Goal: Find specific page/section: Find specific page/section

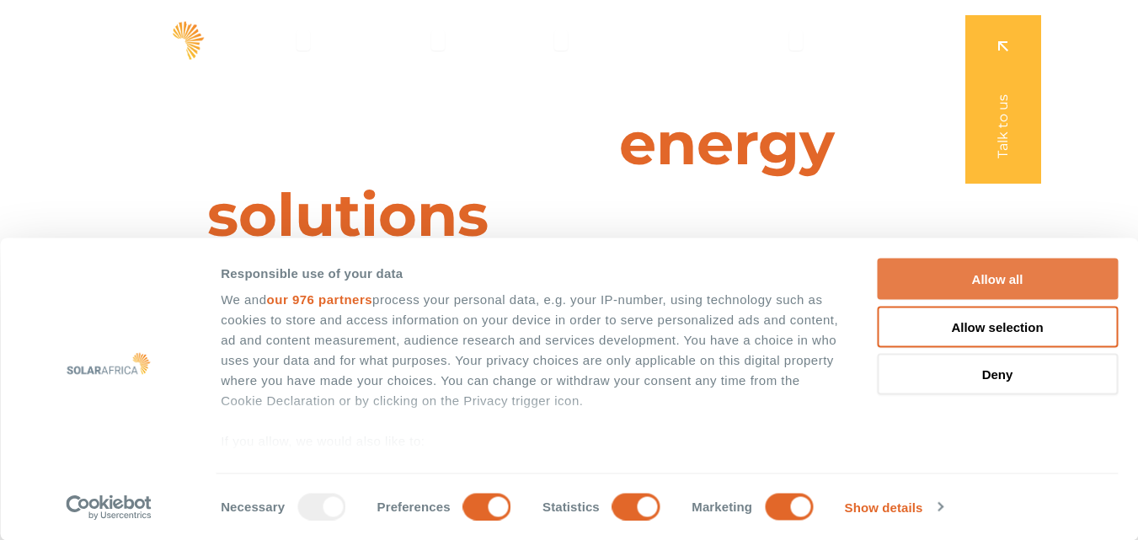
click at [935, 287] on button "Allow all" at bounding box center [997, 279] width 241 height 41
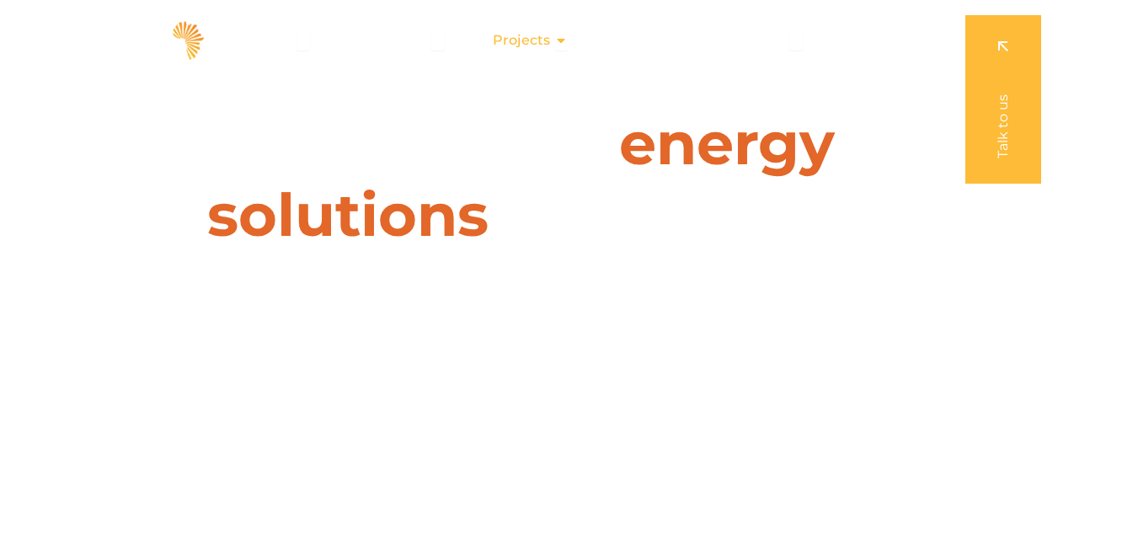
click at [558, 40] on icon "Menu" at bounding box center [560, 40] width 13 height 13
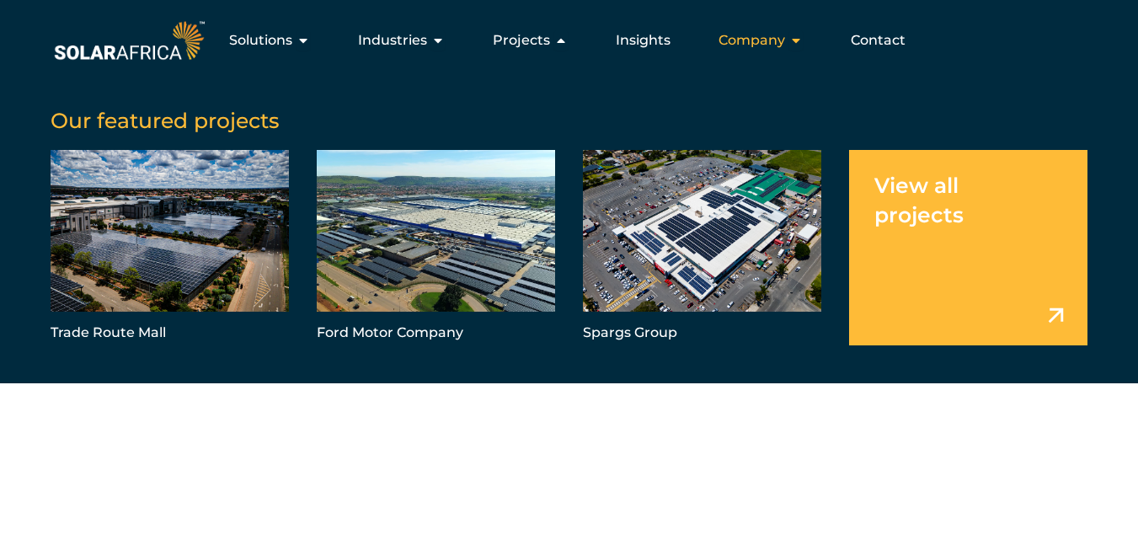
click at [796, 44] on icon "Menu" at bounding box center [795, 40] width 13 height 13
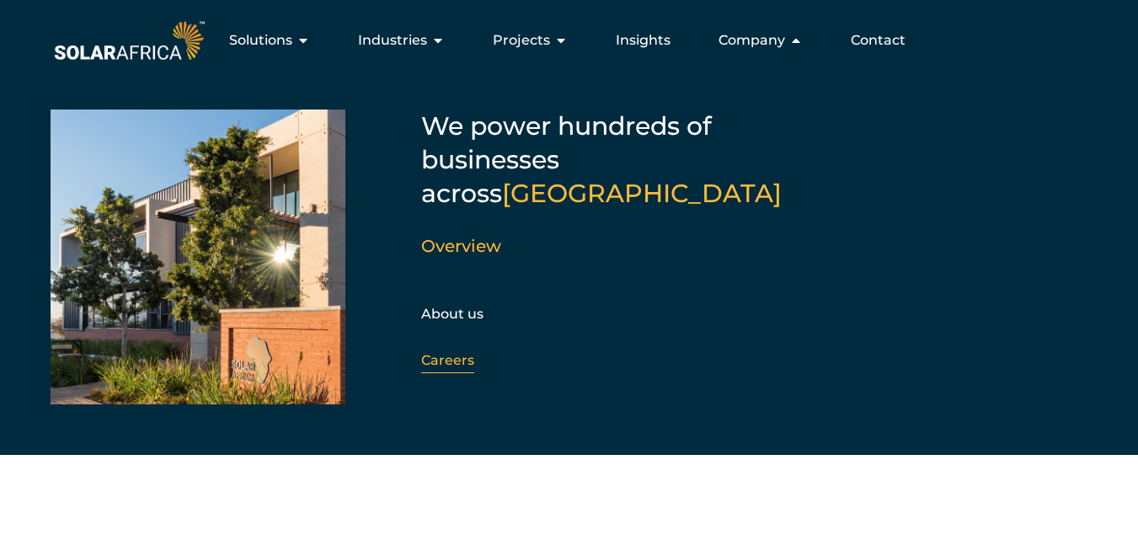
click at [455, 352] on link "Careers" at bounding box center [447, 360] width 53 height 16
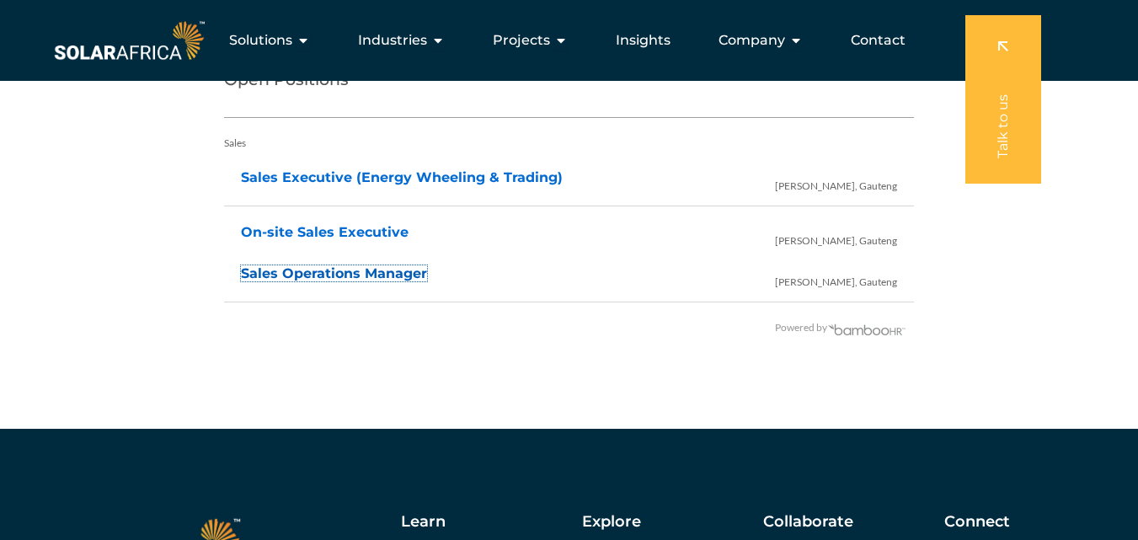
scroll to position [3285, 0]
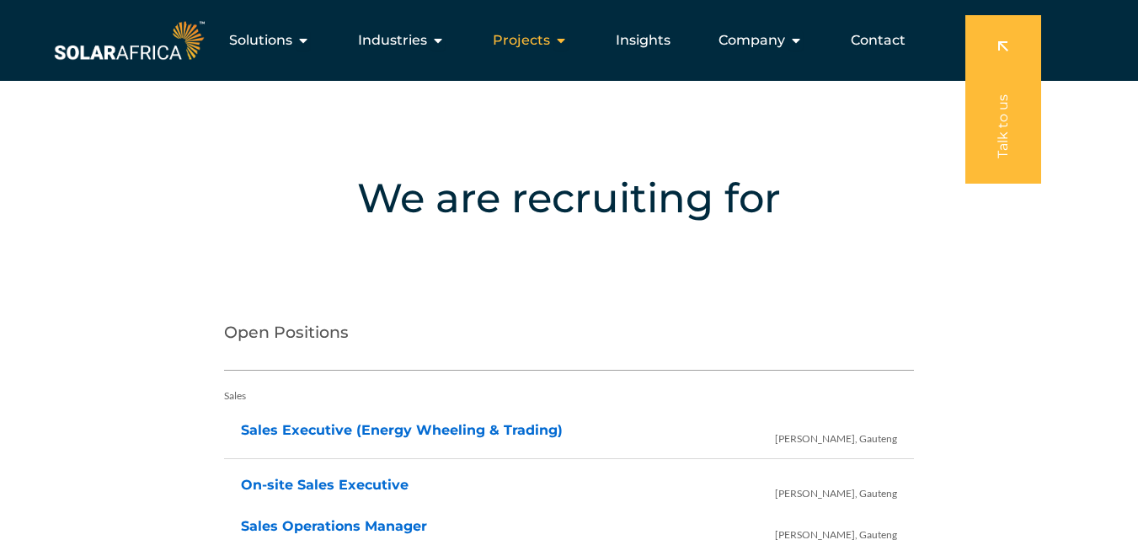
click at [567, 39] on icon "Menu" at bounding box center [560, 40] width 13 height 13
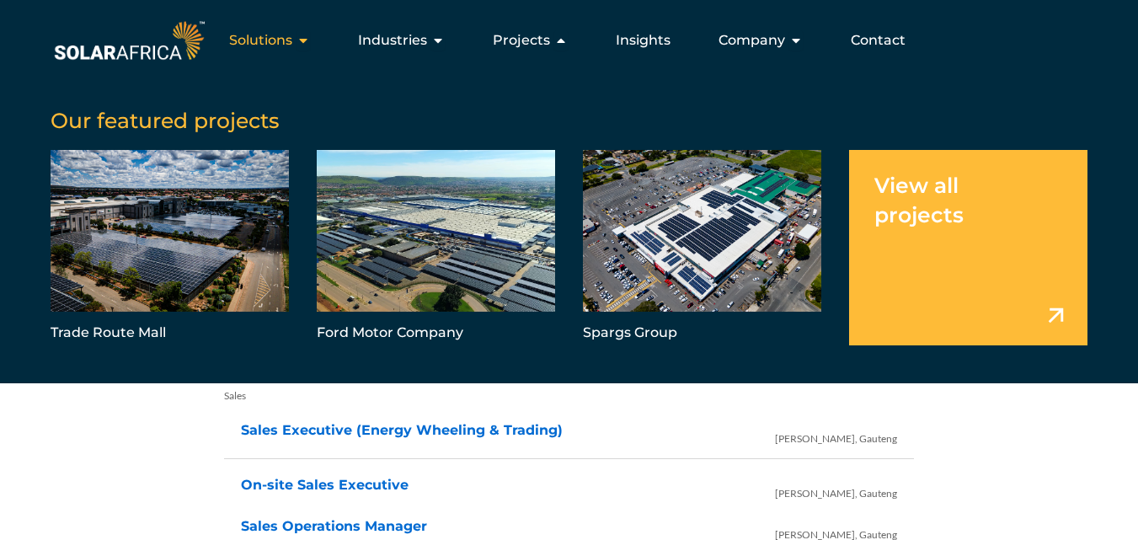
click at [306, 42] on icon "Menu" at bounding box center [302, 40] width 13 height 13
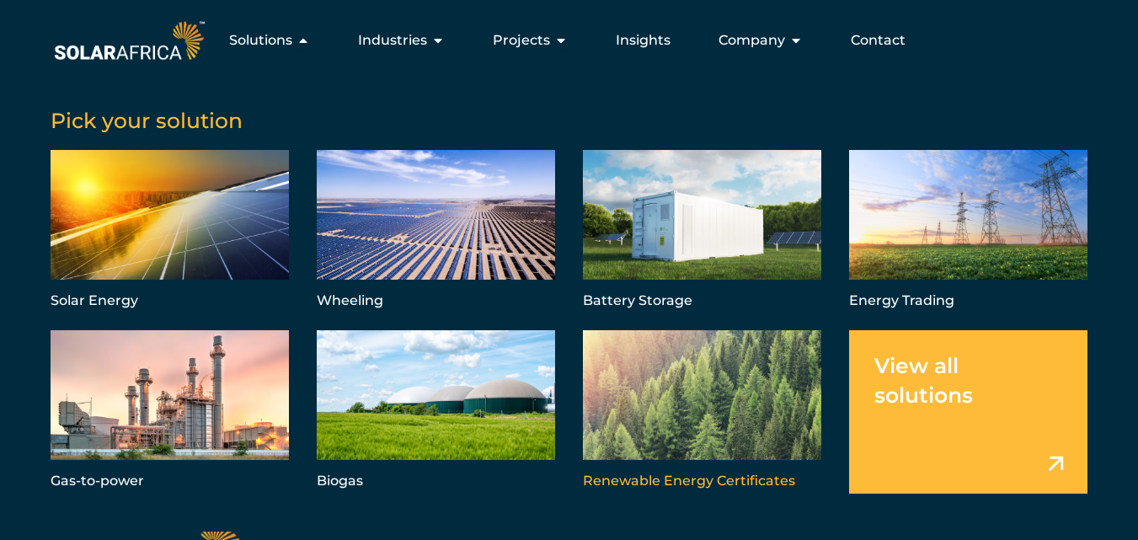
scroll to position [3369, 0]
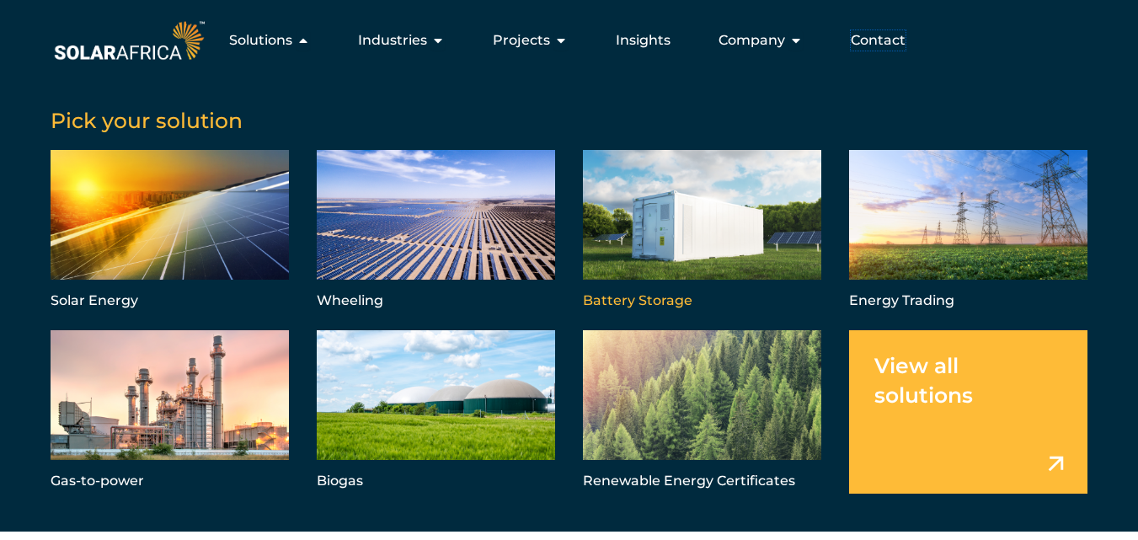
click at [883, 38] on span "Contact" at bounding box center [878, 40] width 55 height 20
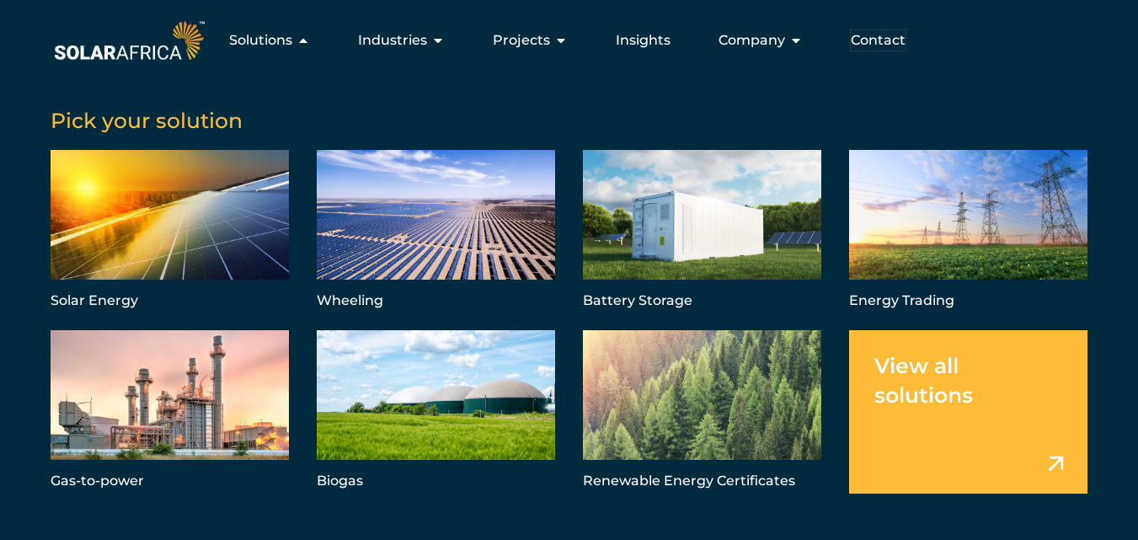
scroll to position [3285, 0]
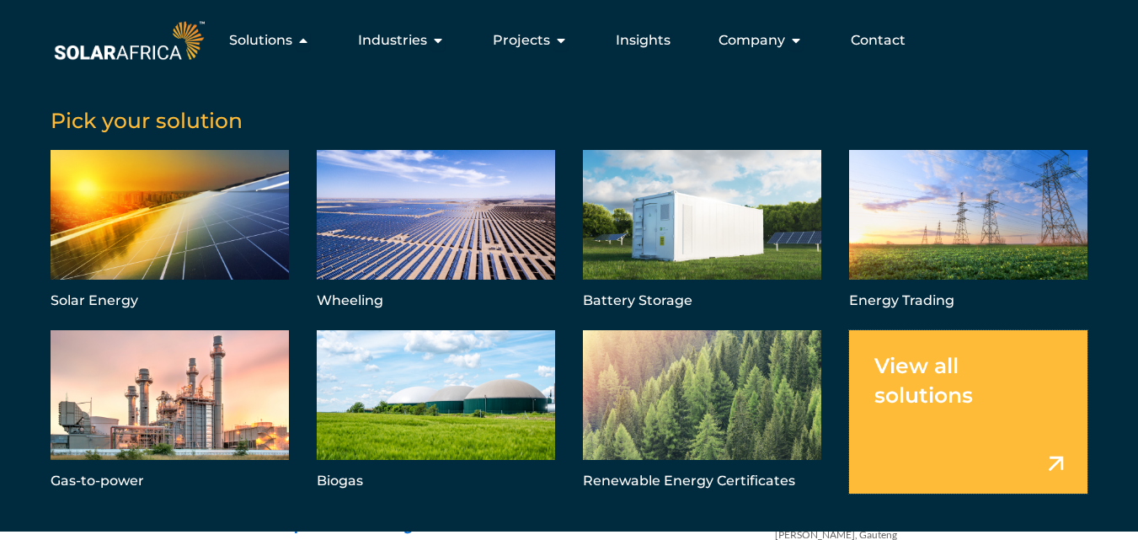
click at [953, 377] on link "Menu" at bounding box center [968, 411] width 238 height 163
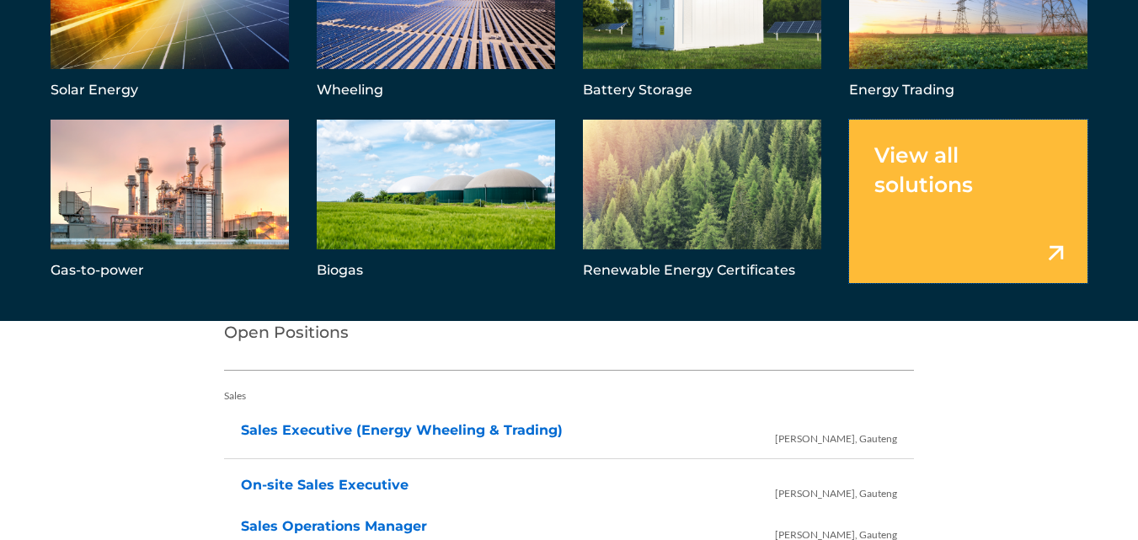
scroll to position [3369, 0]
